Goal: Information Seeking & Learning: Compare options

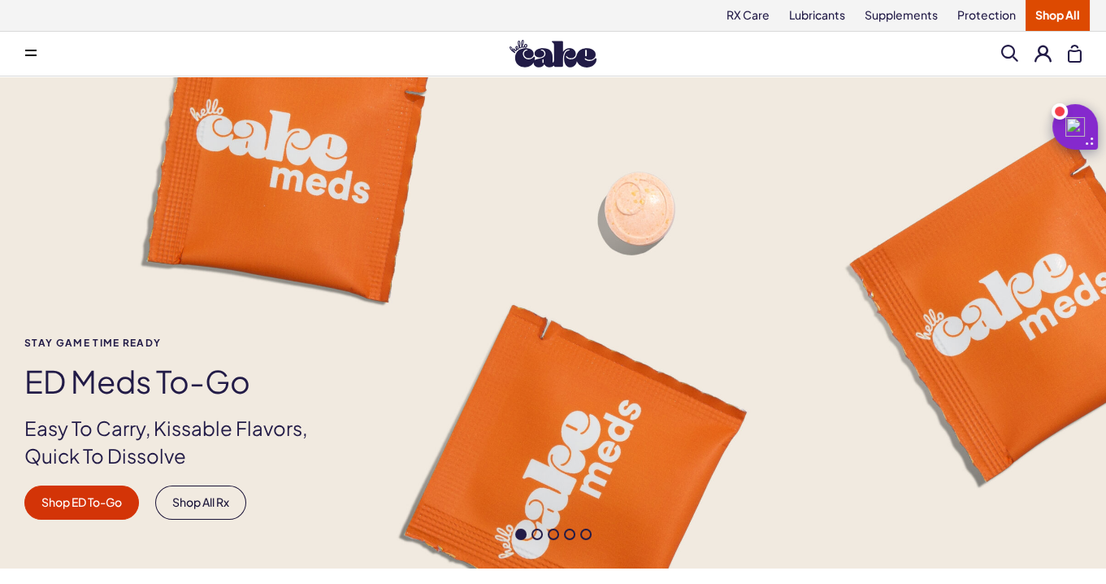
click at [38, 51] on button at bounding box center [31, 53] width 33 height 33
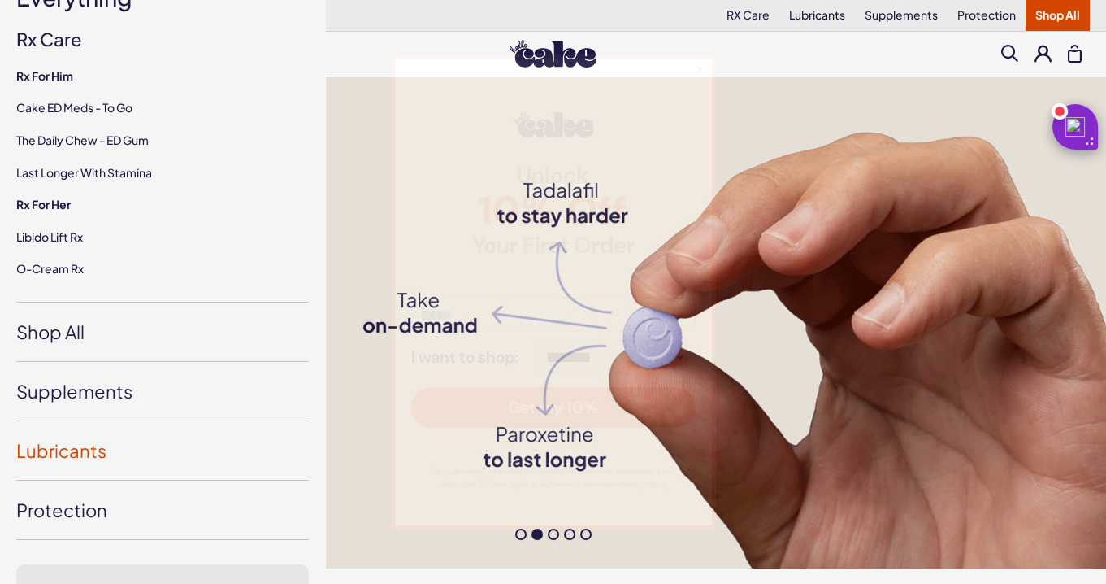
scroll to position [199, 0]
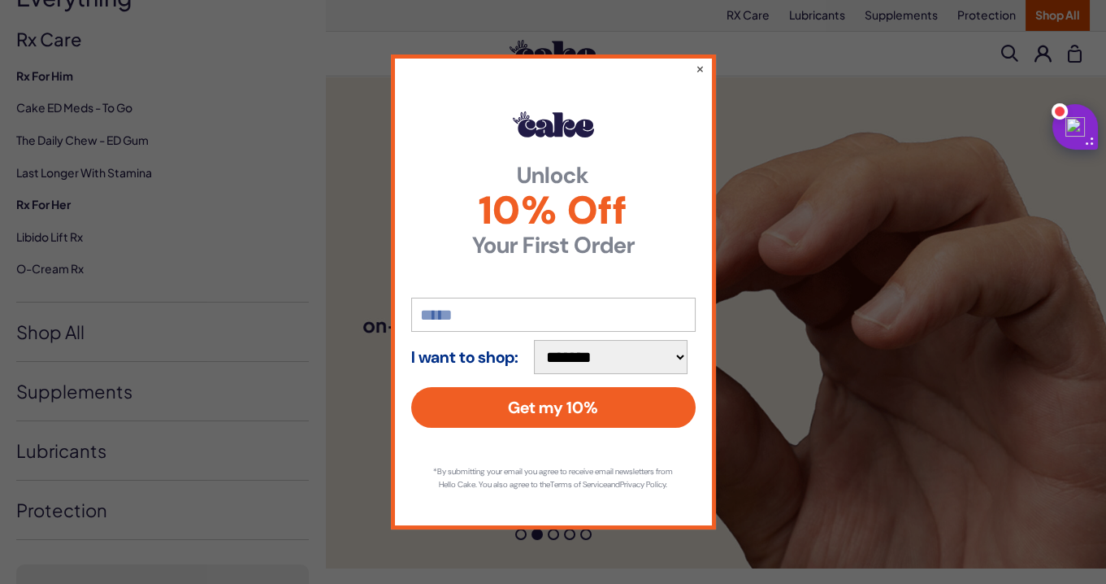
click at [137, 396] on div "**********" at bounding box center [553, 292] width 1106 height 584
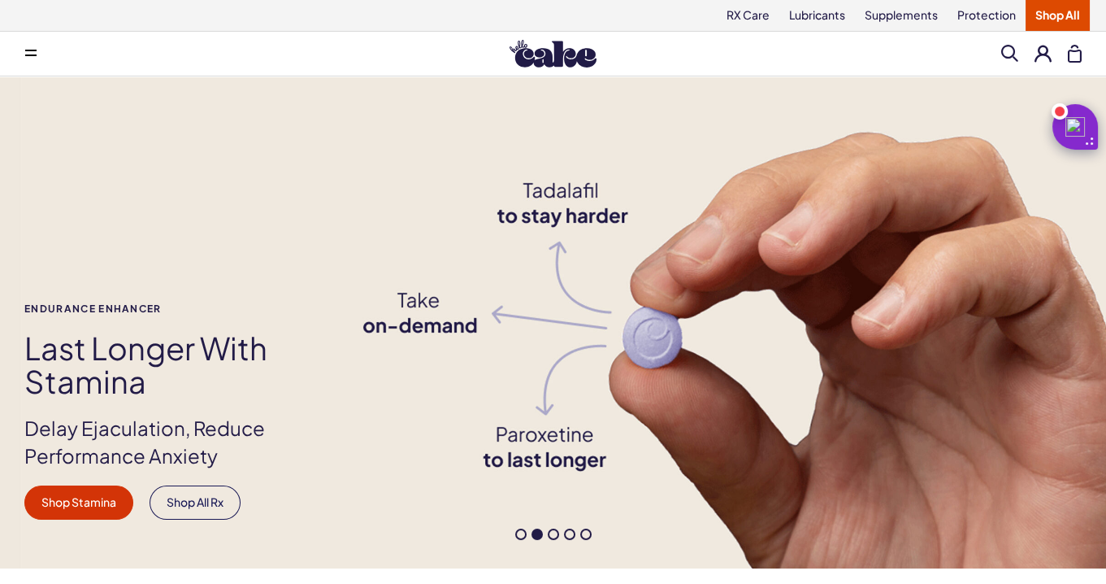
click at [41, 58] on button at bounding box center [31, 53] width 33 height 33
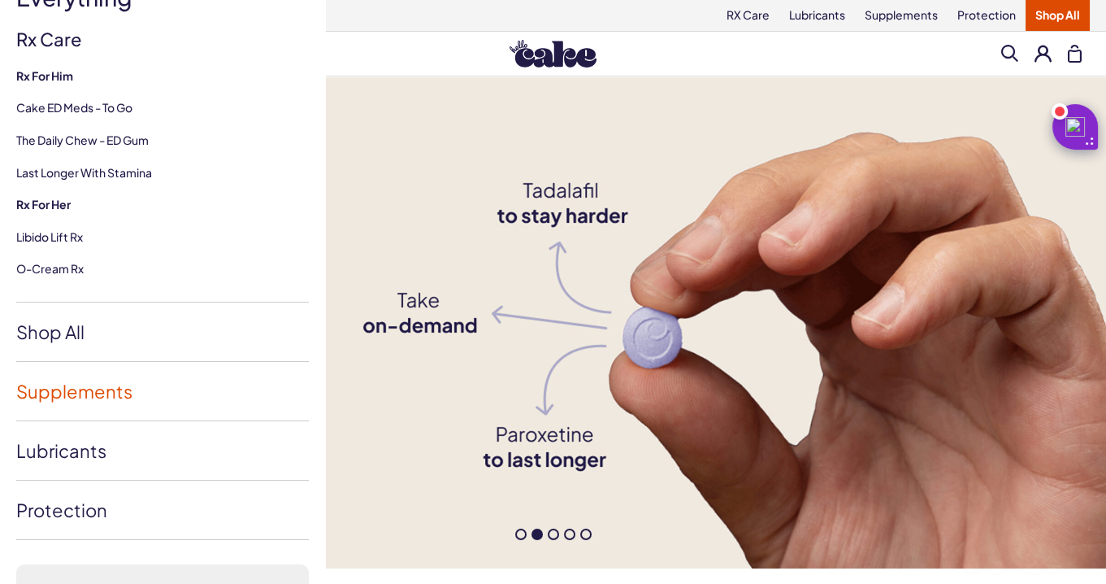
click at [109, 400] on link "Supplements" at bounding box center [162, 391] width 293 height 59
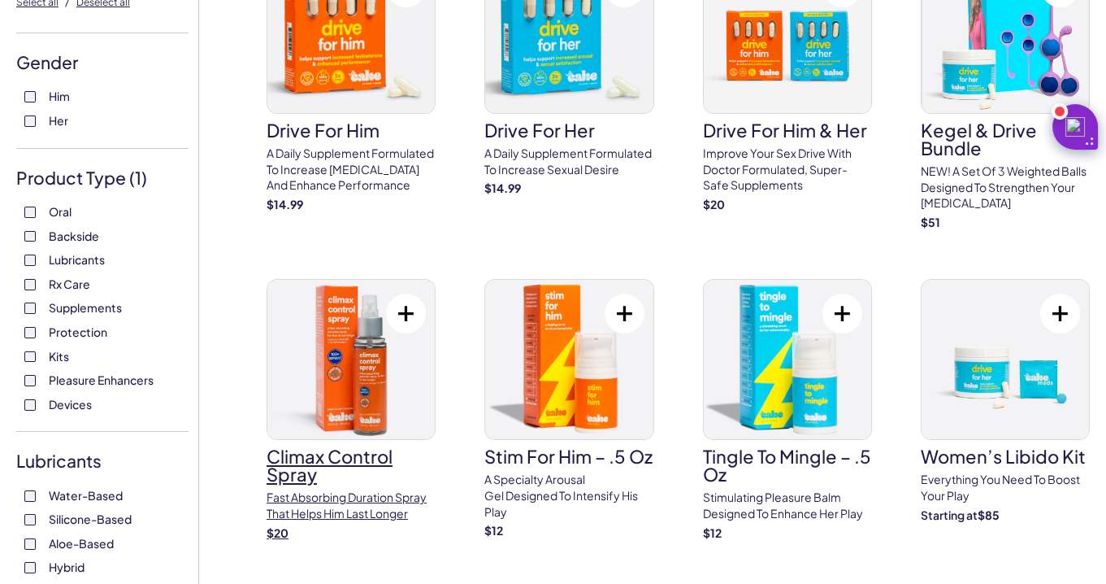
scroll to position [190, 0]
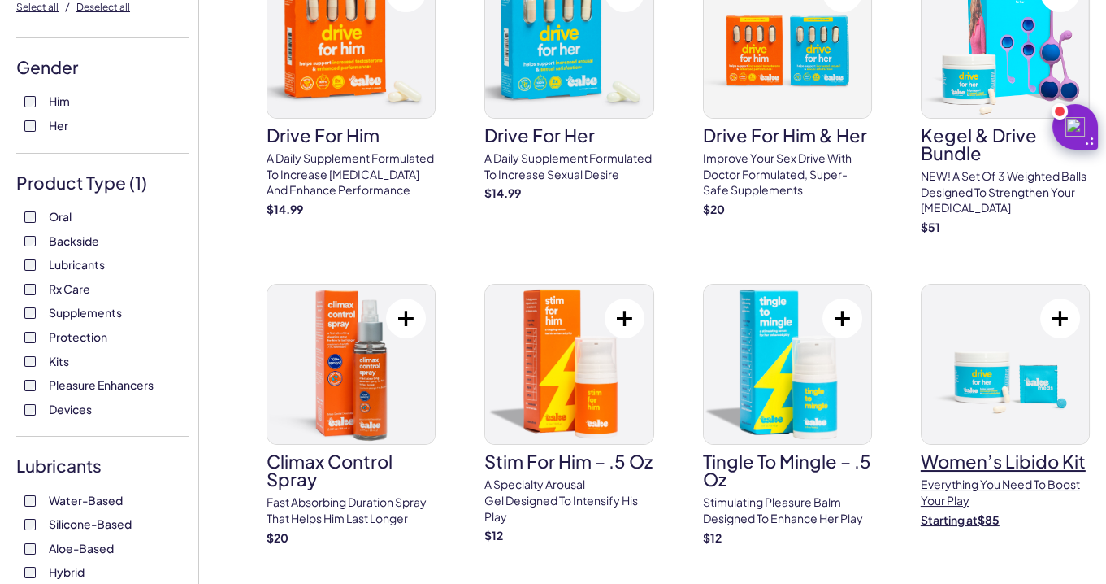
click at [959, 399] on img at bounding box center [1005, 364] width 167 height 159
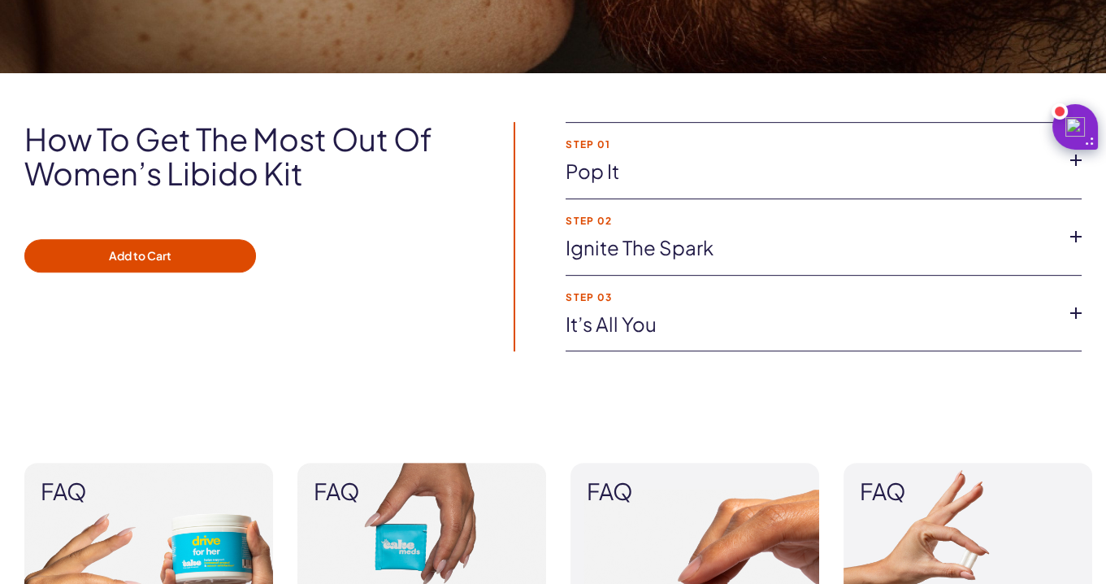
scroll to position [1472, 0]
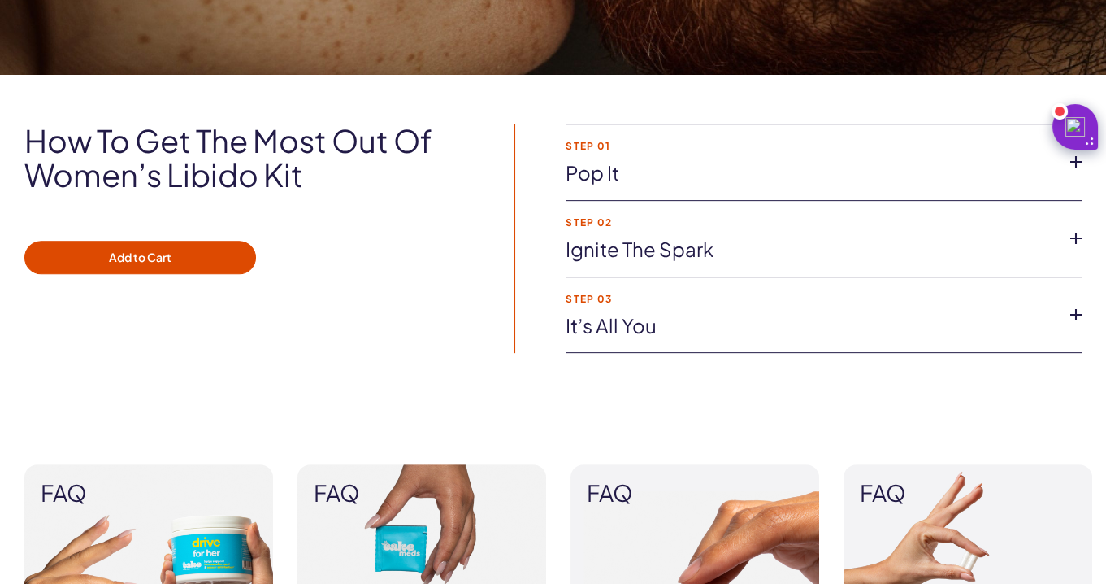
click at [664, 177] on link "Pop It" at bounding box center [811, 173] width 490 height 28
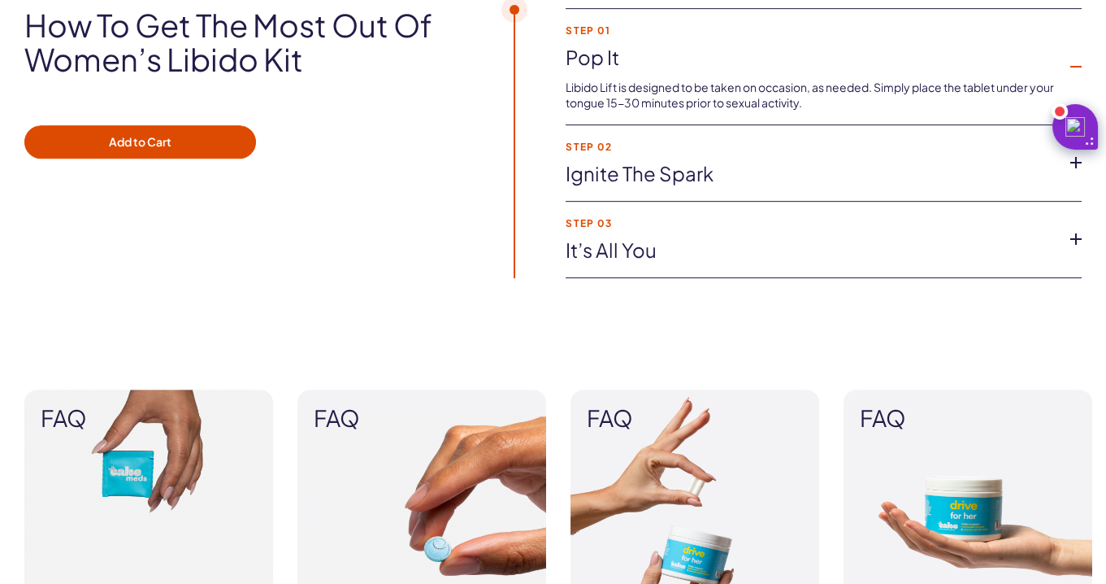
scroll to position [1849, 0]
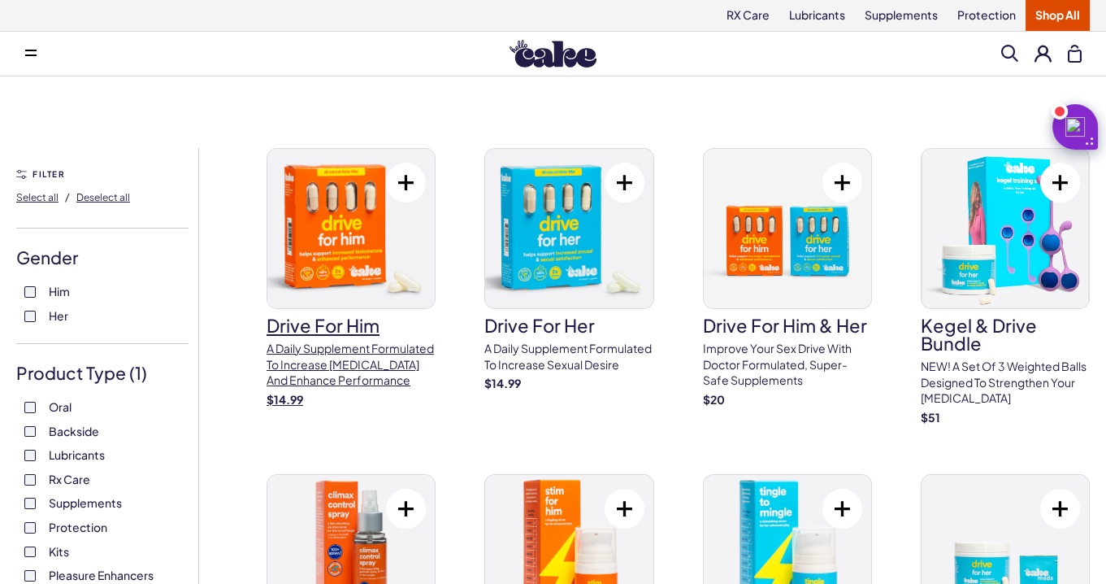
click at [355, 251] on img at bounding box center [350, 228] width 167 height 159
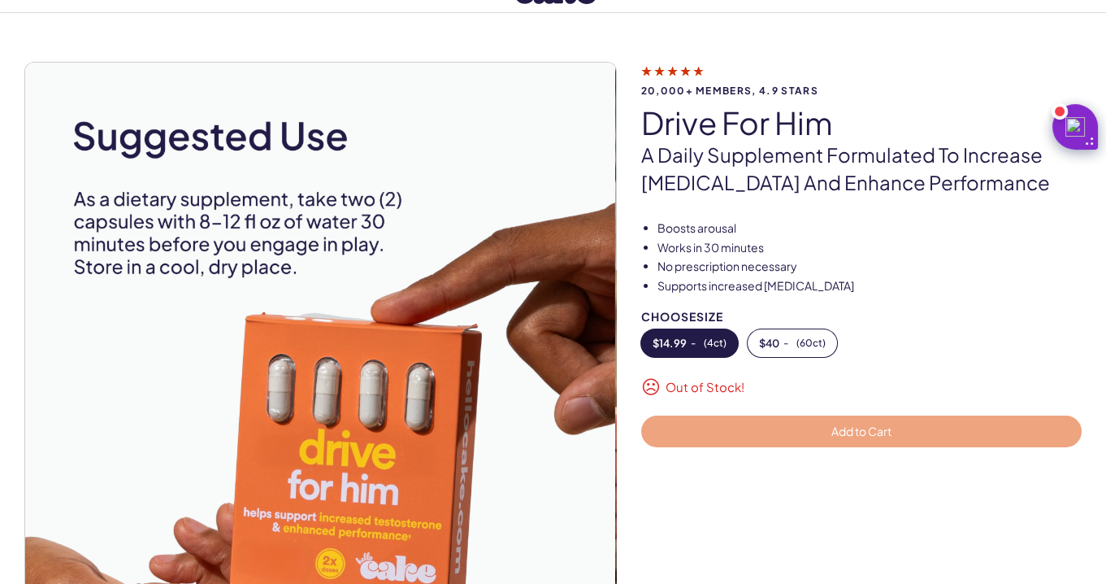
scroll to position [41, 0]
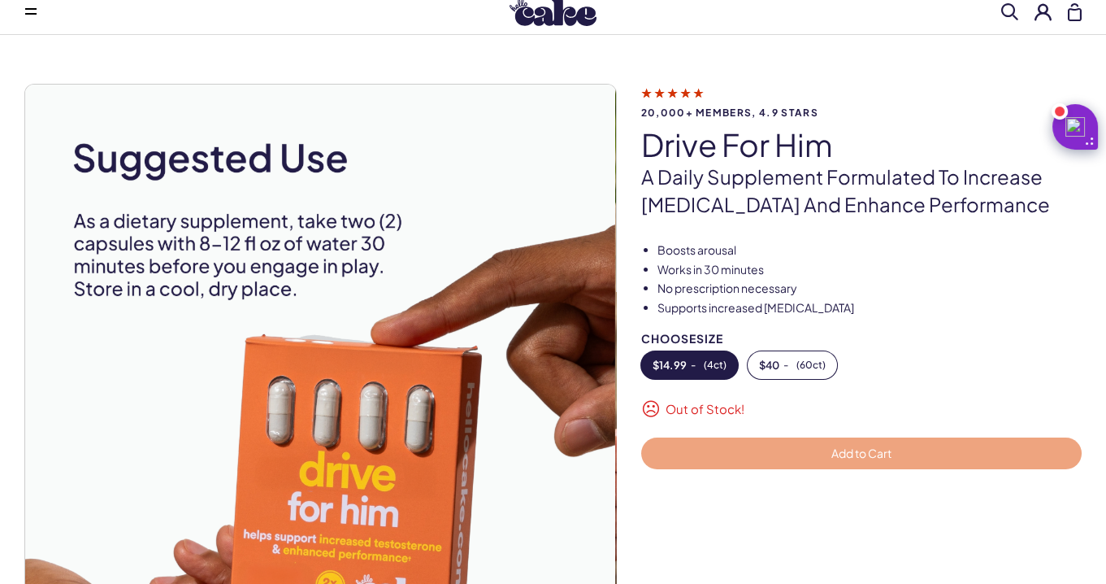
click at [582, 311] on img at bounding box center [320, 380] width 591 height 591
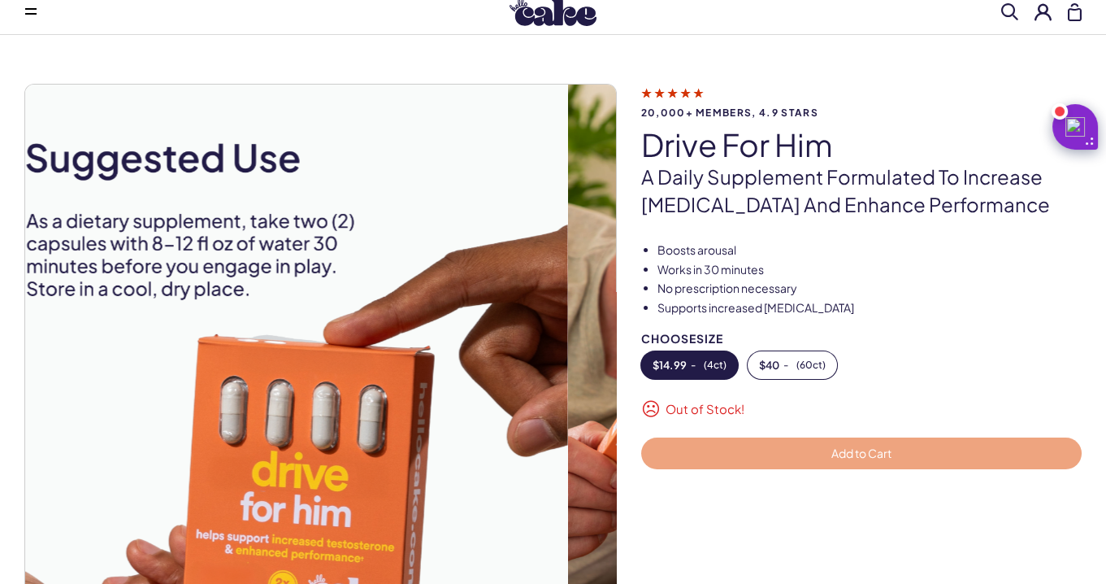
click at [261, 332] on img at bounding box center [272, 380] width 591 height 591
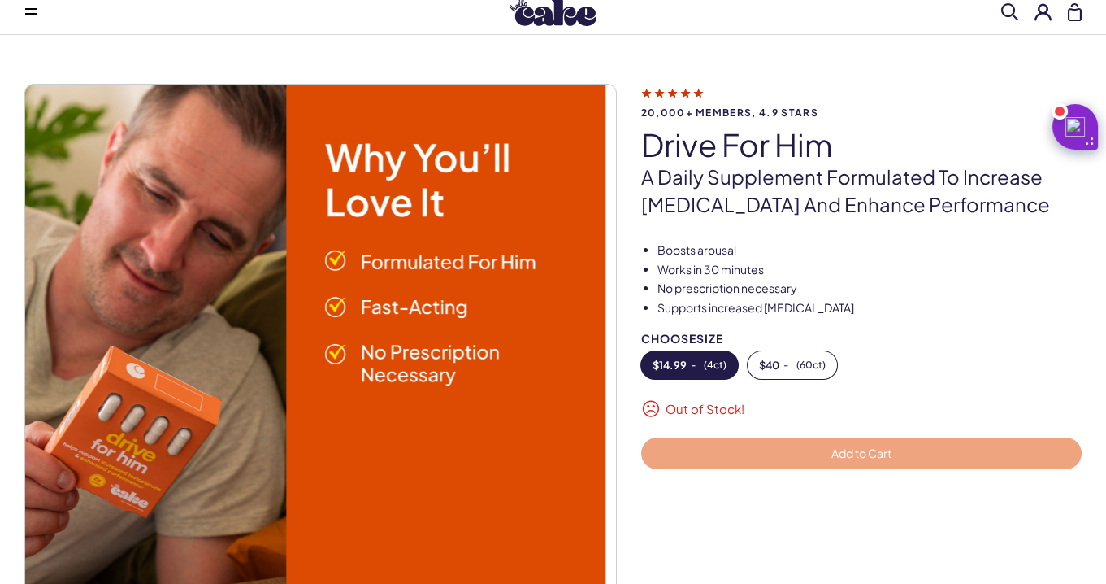
click at [0, 335] on div "20,000+ members, 4.9 stars drive for him A daily supplement formulated to incre…" at bounding box center [553, 397] width 1106 height 627
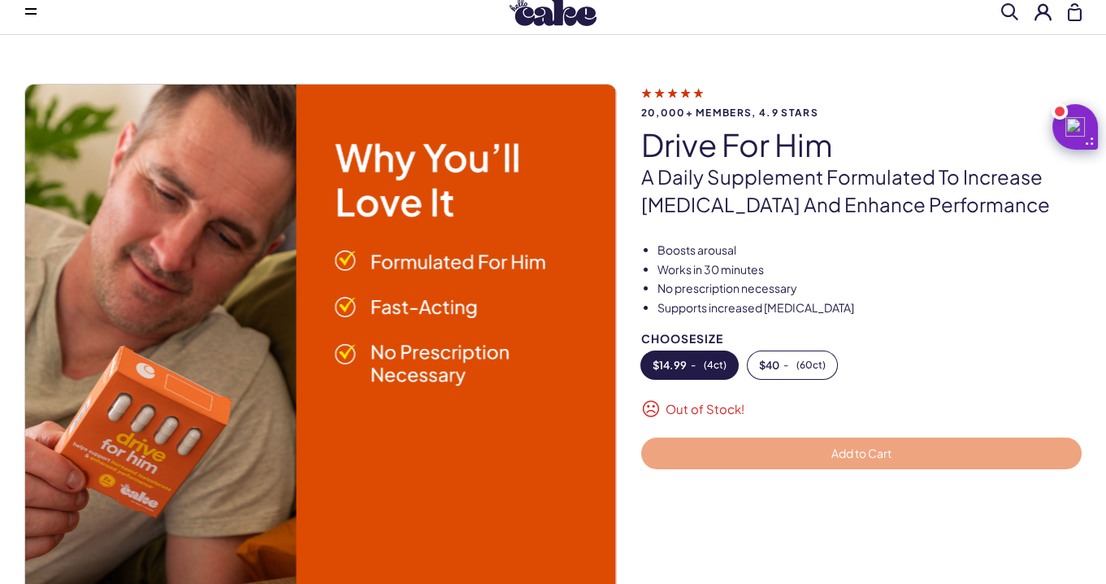
click at [537, 299] on img at bounding box center [320, 380] width 591 height 591
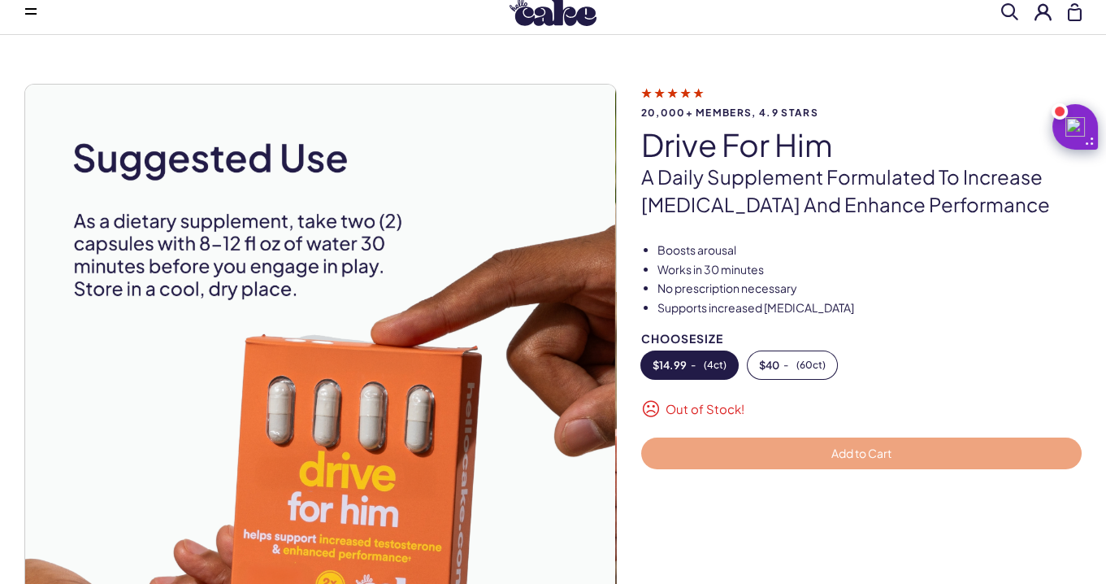
click at [630, 288] on div "20,000+ members, 4.9 stars drive for him A daily supplement formulated to incre…" at bounding box center [553, 397] width 1058 height 627
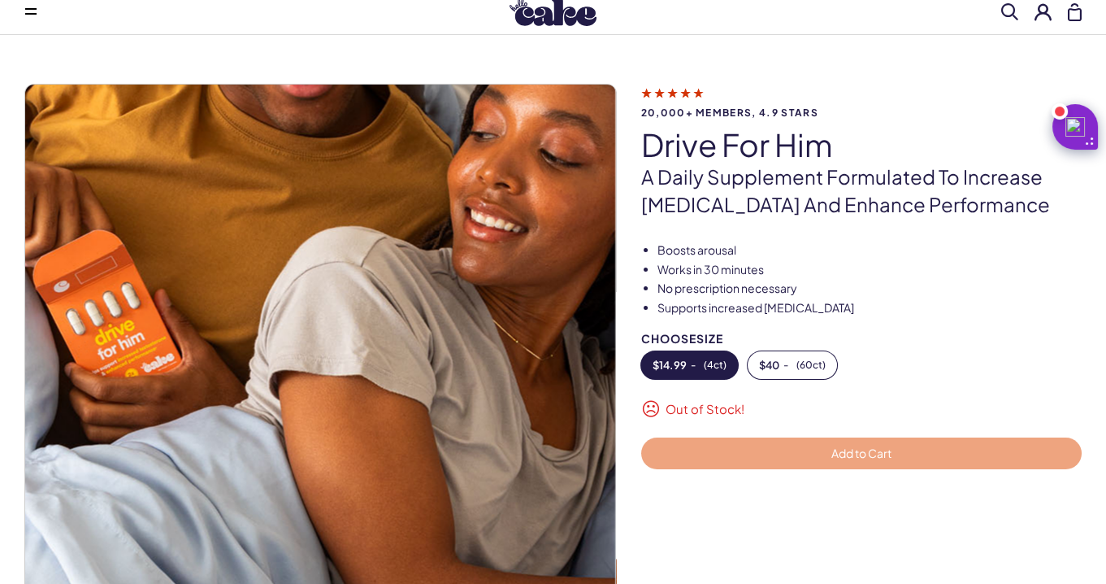
click at [664, 270] on div "20,000+ members, 4.9 stars drive for him A daily supplement formulated to incre…" at bounding box center [553, 397] width 1058 height 627
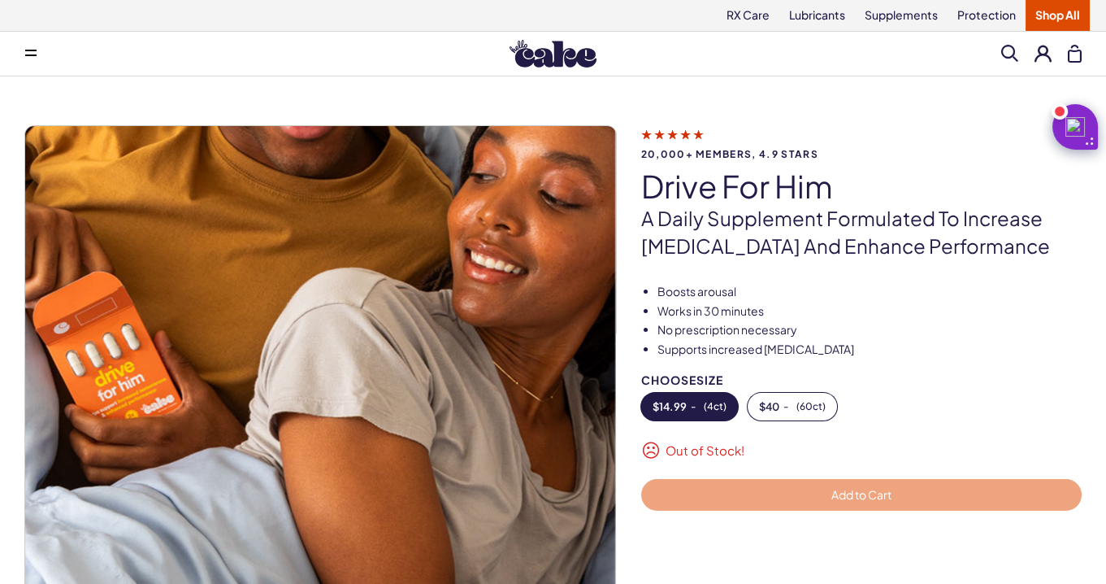
scroll to position [0, 0]
click at [30, 54] on icon at bounding box center [30, 55] width 11 height 2
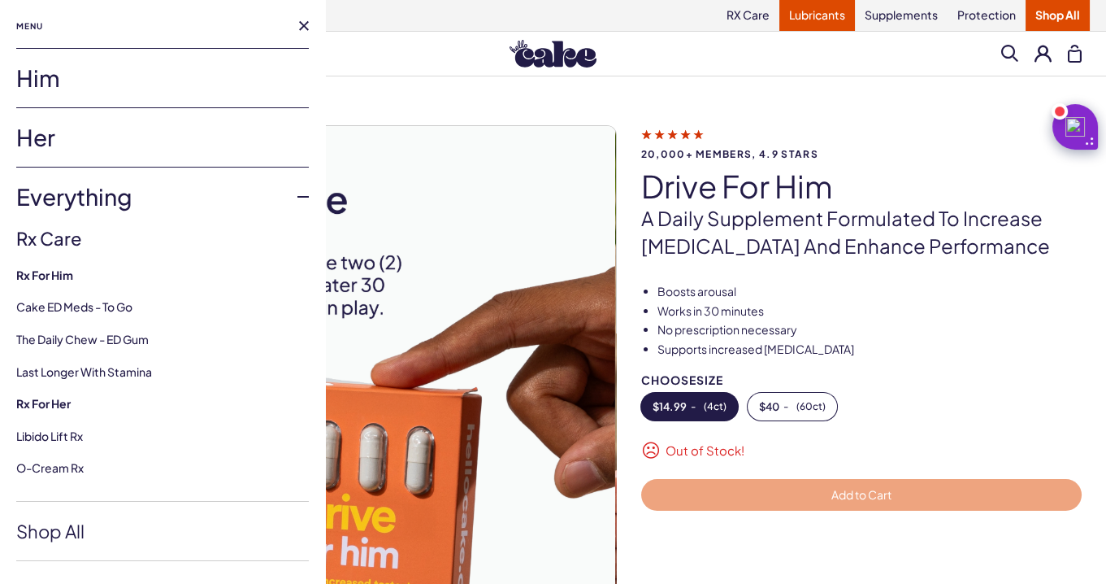
click at [834, 18] on link "Lubricants" at bounding box center [818, 15] width 76 height 31
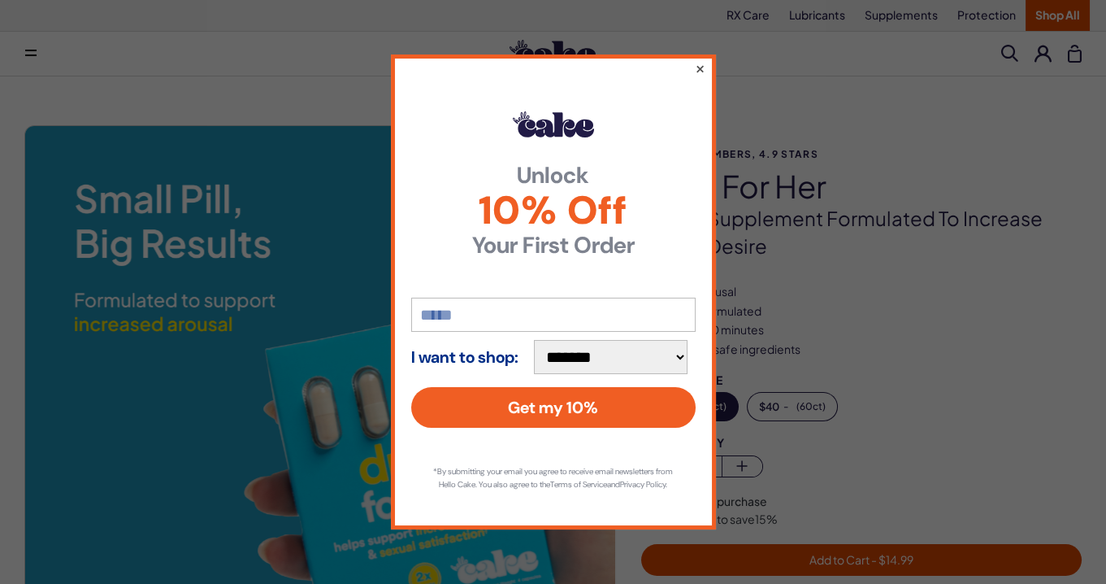
click at [696, 59] on button "×" at bounding box center [699, 69] width 11 height 20
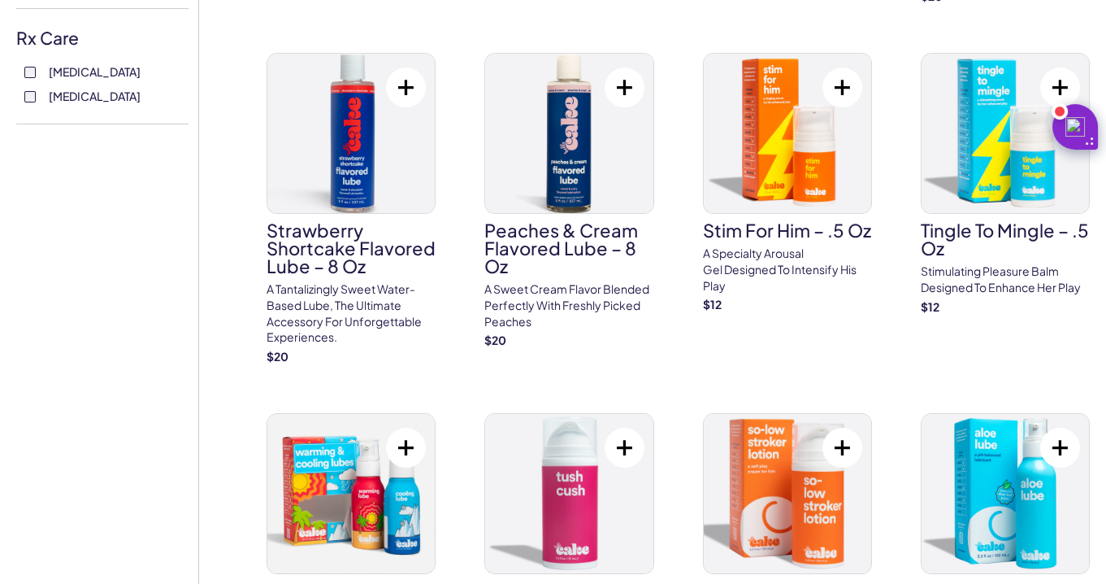
scroll to position [4428, 0]
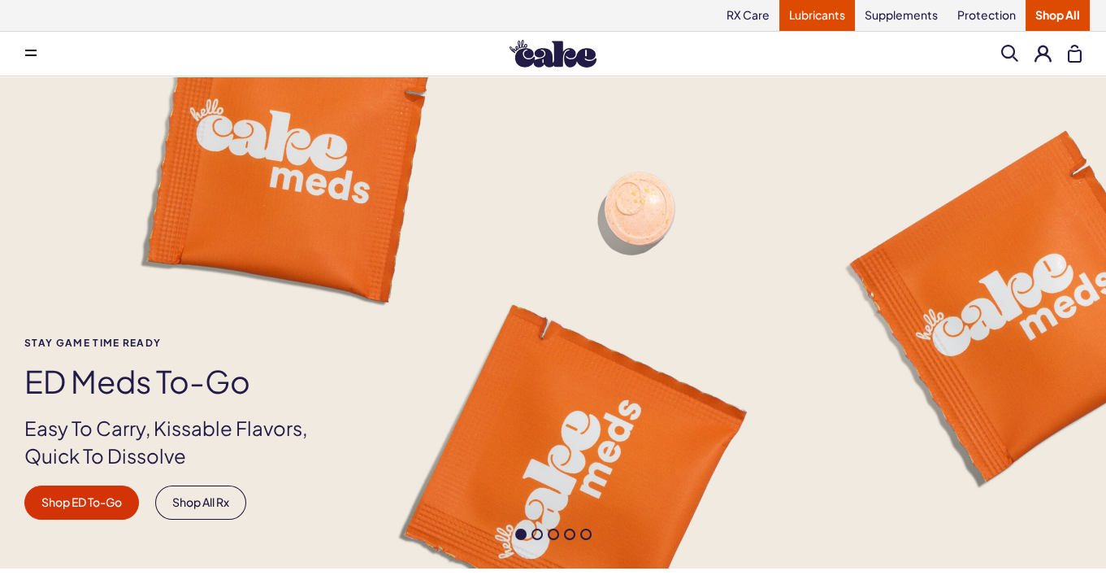
click at [830, 20] on link "Lubricants" at bounding box center [818, 15] width 76 height 31
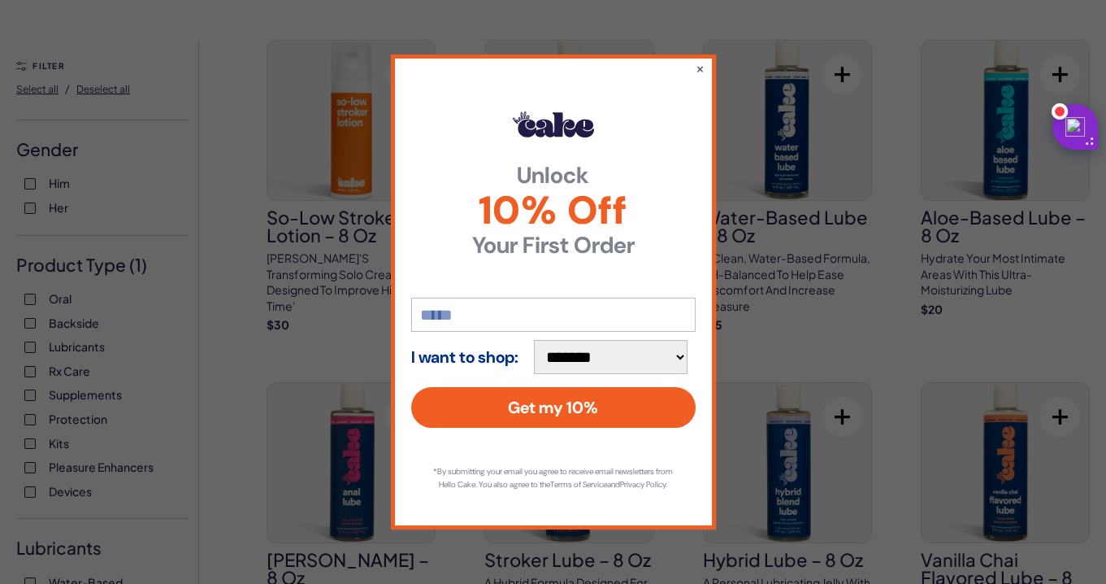
scroll to position [89, 0]
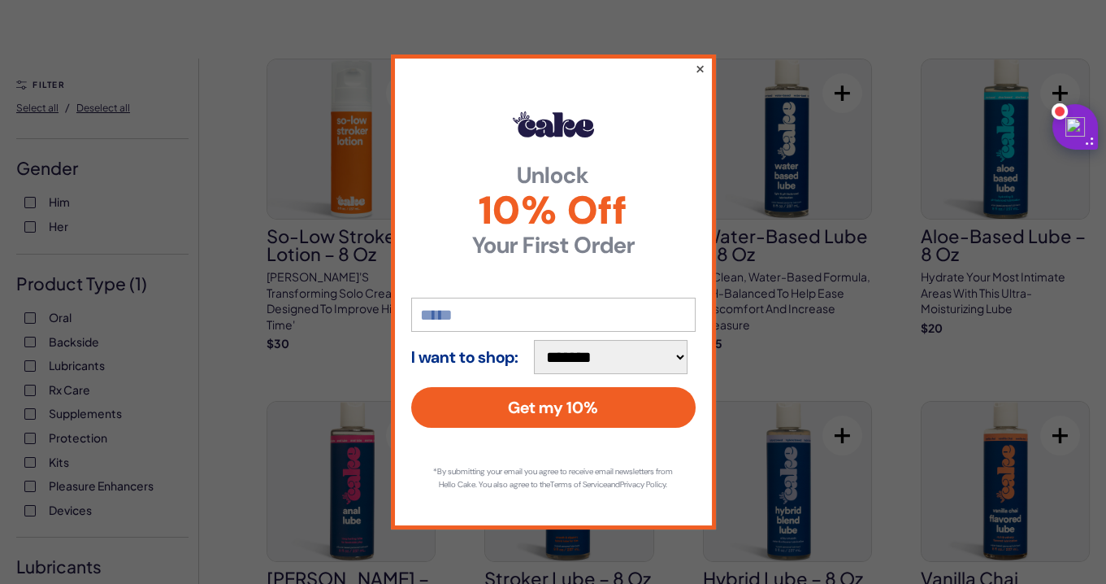
click at [697, 60] on button "×" at bounding box center [699, 69] width 11 height 20
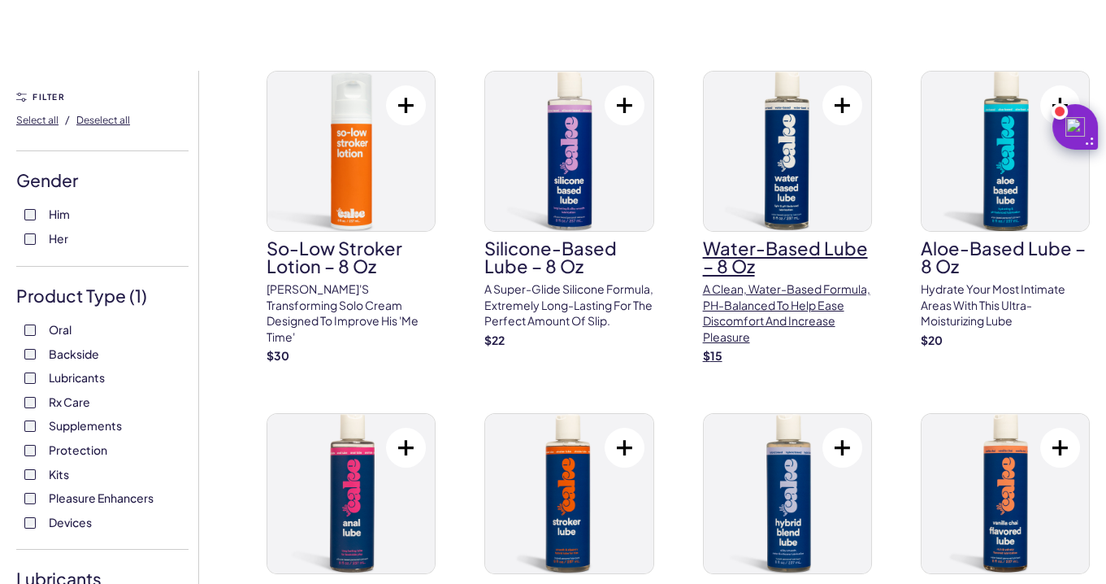
scroll to position [0, 0]
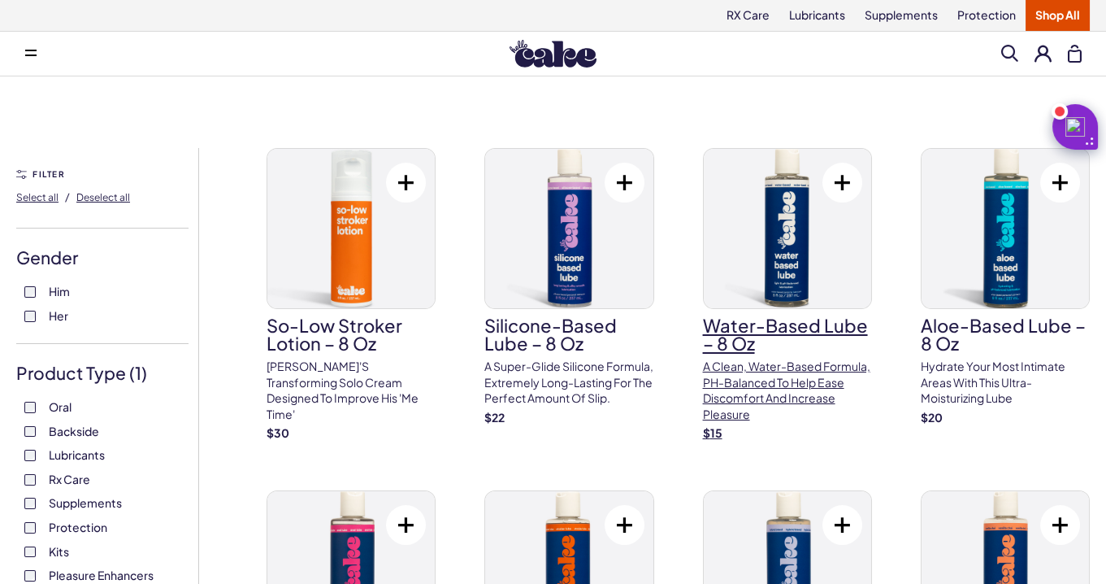
click at [835, 167] on button at bounding box center [843, 183] width 40 height 40
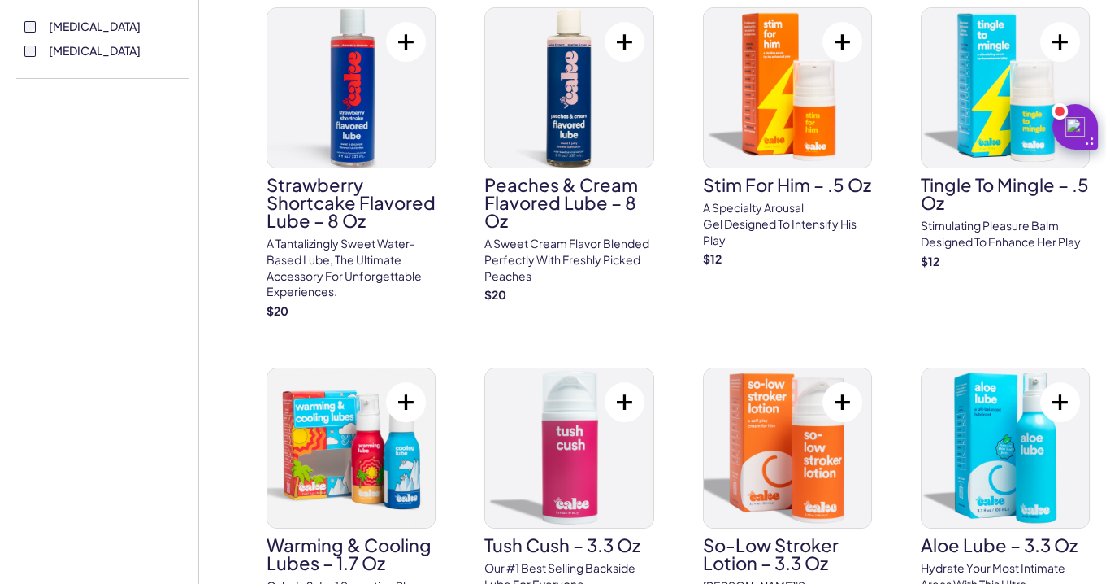
scroll to position [885, 0]
